Goal: Transaction & Acquisition: Purchase product/service

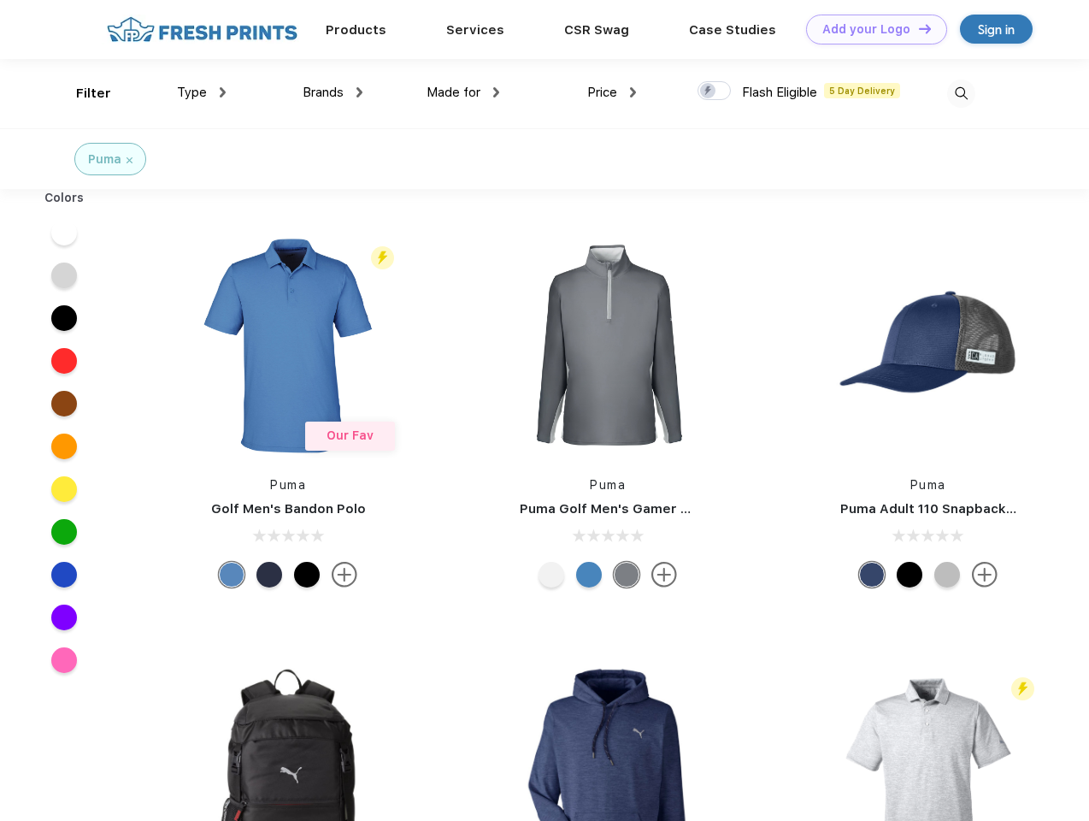
scroll to position [1, 0]
click at [870, 29] on link "Add your Logo Design Tool" at bounding box center [876, 30] width 141 height 30
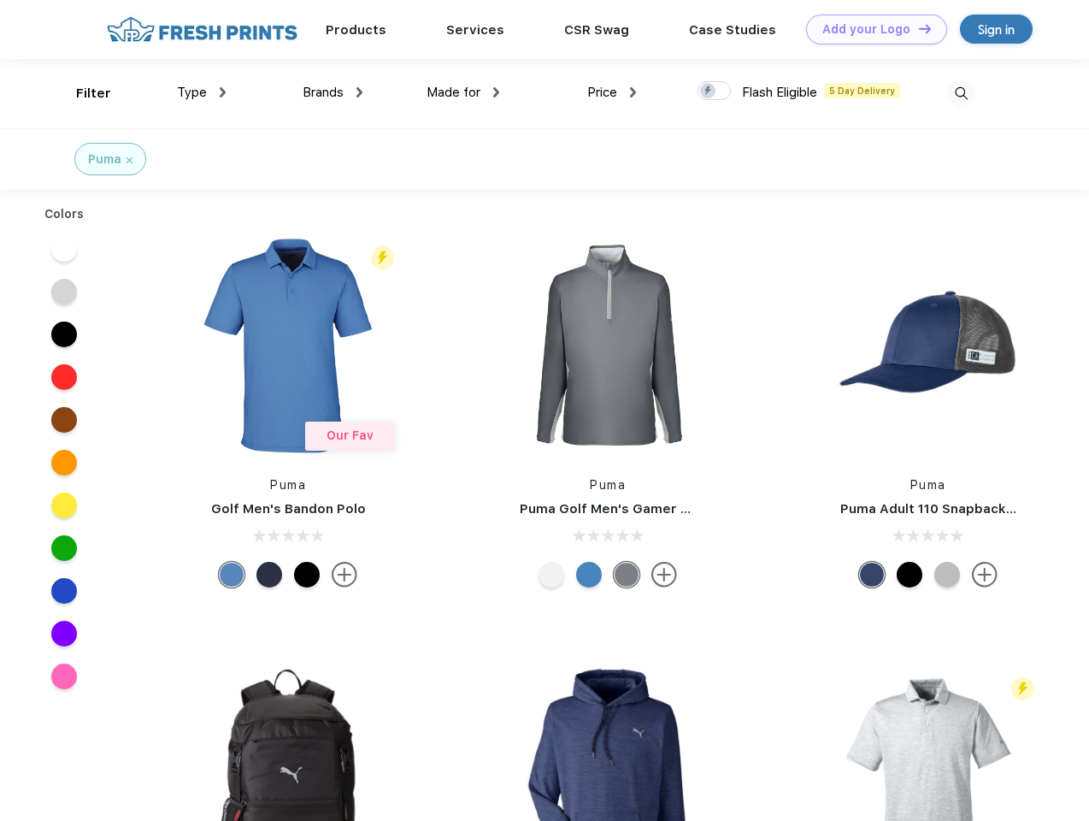
click at [82, 93] on div "Filter" at bounding box center [93, 94] width 35 height 20
click at [202, 92] on span "Type" at bounding box center [192, 92] width 30 height 15
click at [333, 92] on span "Brands" at bounding box center [323, 92] width 41 height 15
click at [463, 92] on span "Made for" at bounding box center [454, 92] width 54 height 15
click at [612, 92] on span "Price" at bounding box center [602, 92] width 30 height 15
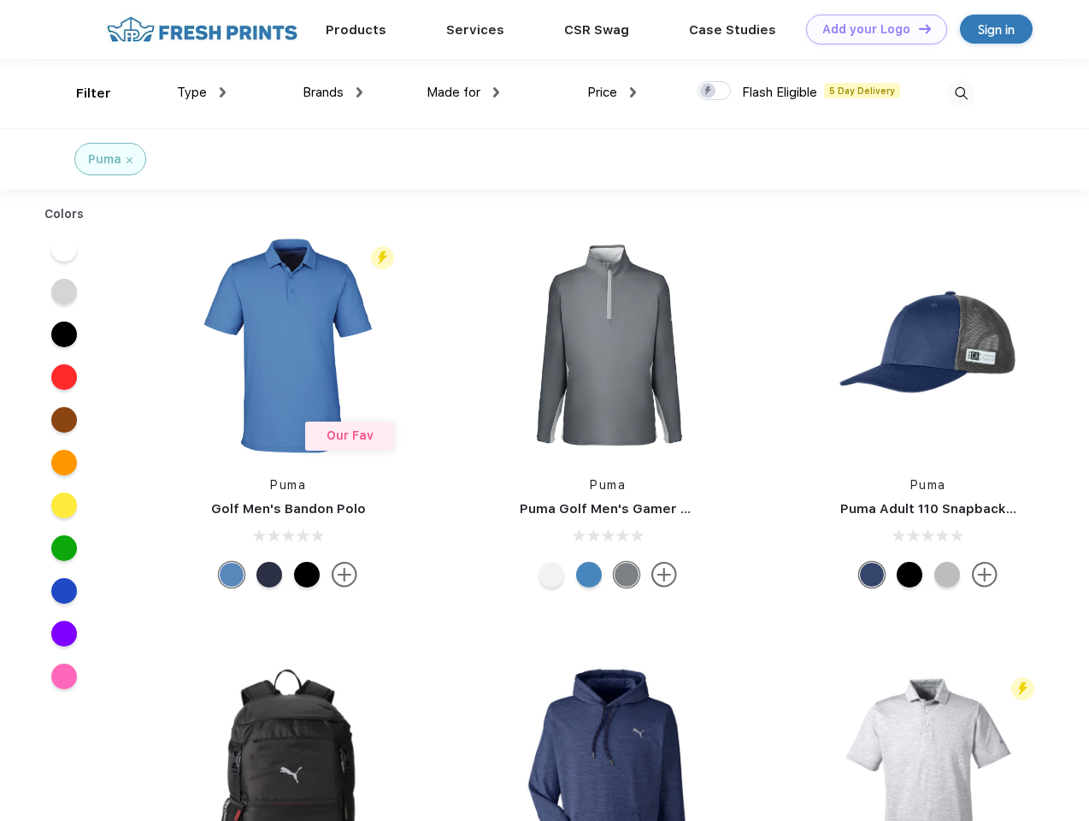
click at [715, 91] on div at bounding box center [714, 90] width 33 height 19
click at [709, 91] on input "checkbox" at bounding box center [703, 85] width 11 height 11
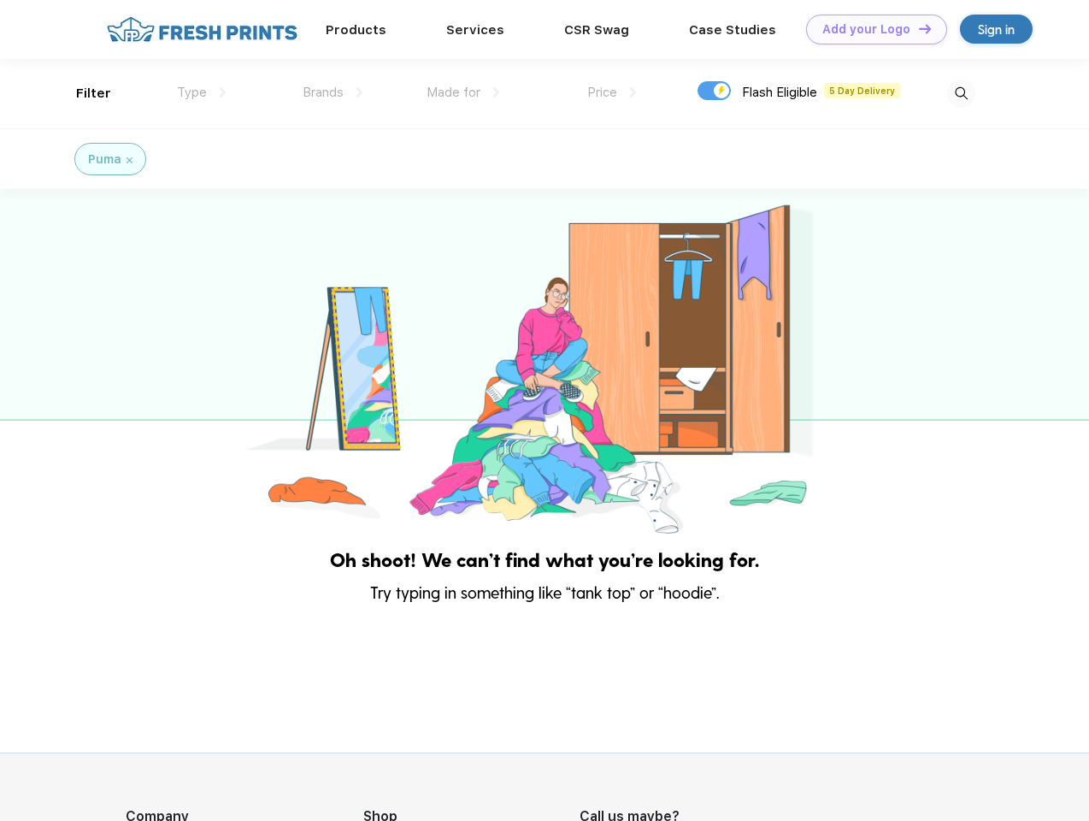
click at [961, 93] on img at bounding box center [961, 94] width 28 height 28
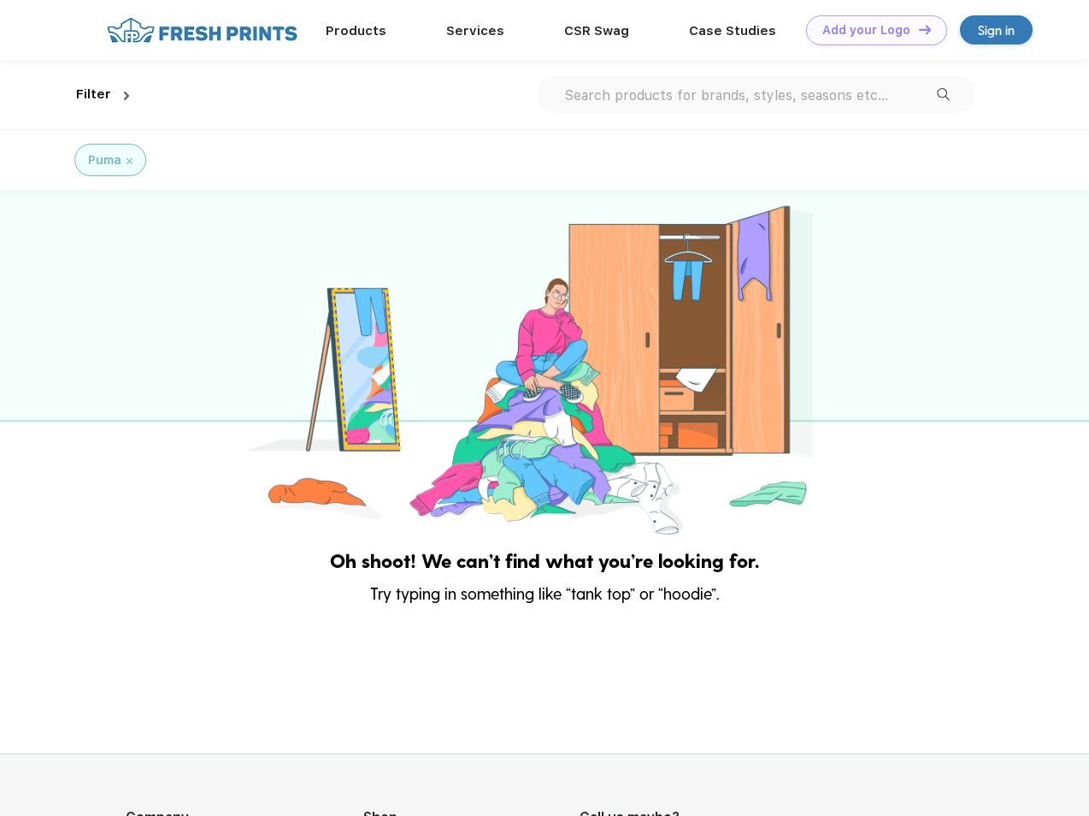
click at [64, 233] on div at bounding box center [544, 364] width 1089 height 349
click at [64, 275] on div at bounding box center [544, 364] width 1089 height 349
